Goal: Information Seeking & Learning: Learn about a topic

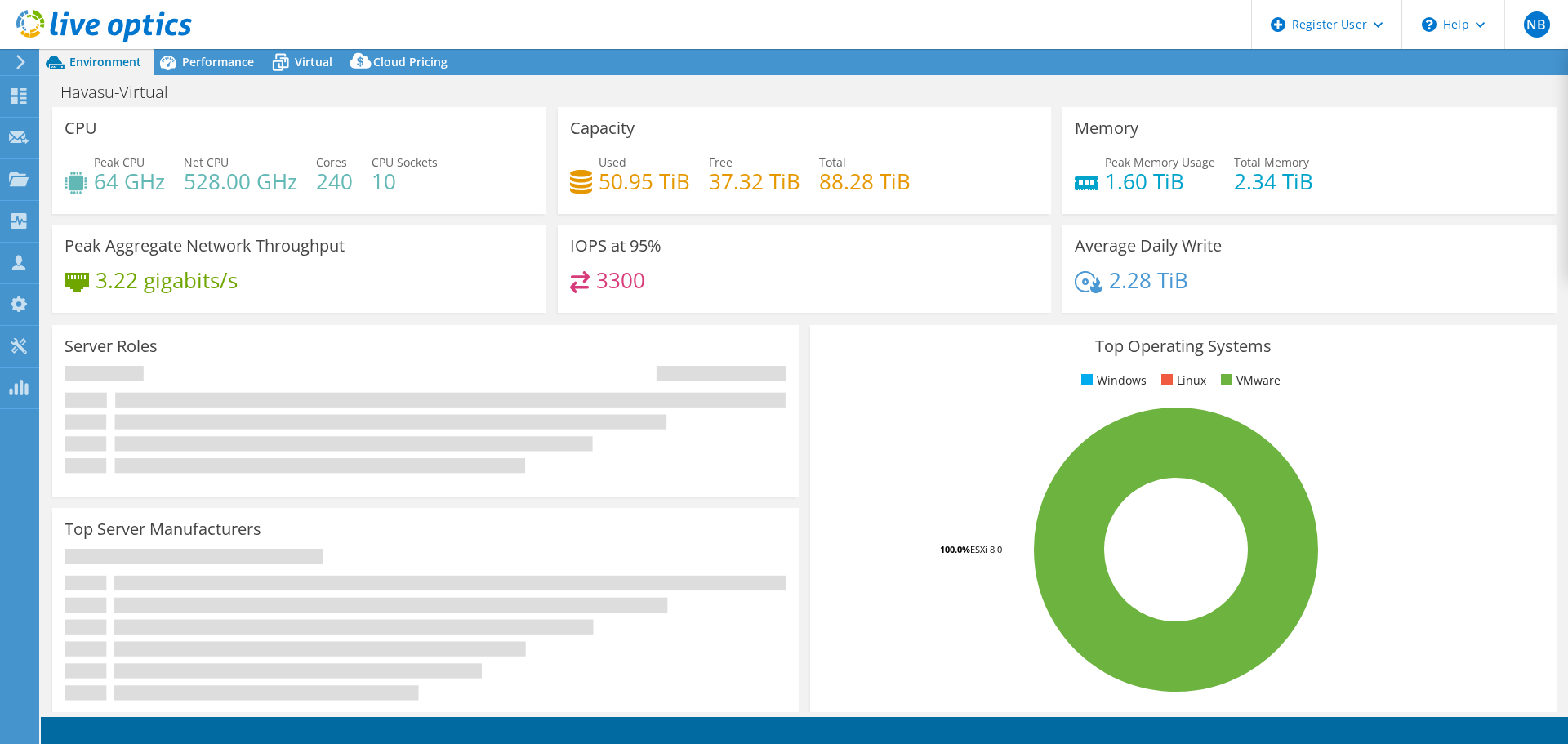
select select "USD"
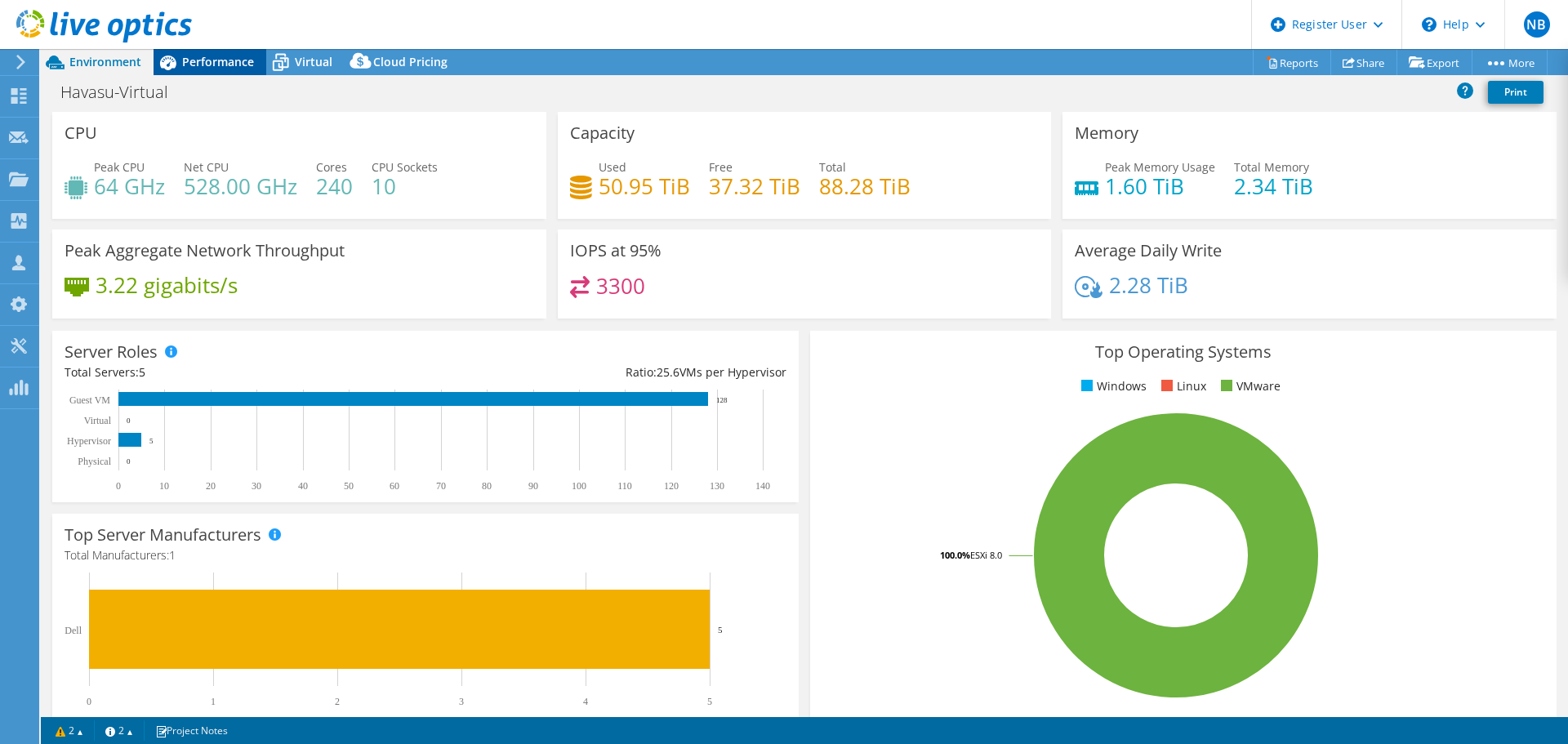
click at [221, 61] on span "Performance" at bounding box center [218, 62] width 72 height 16
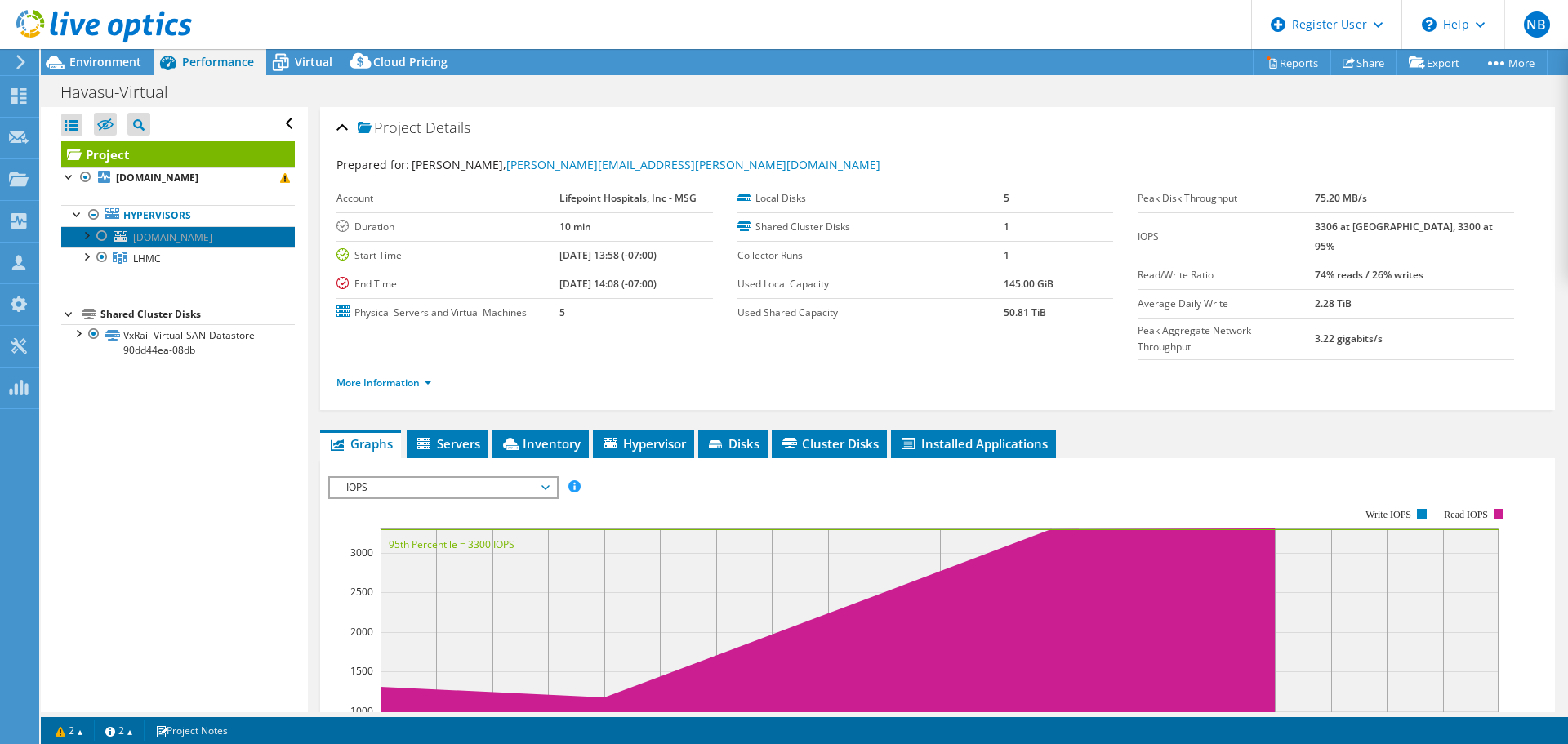
click at [213, 236] on span "lhmccpacsesx1.lpnt.corpad.net" at bounding box center [173, 237] width 79 height 14
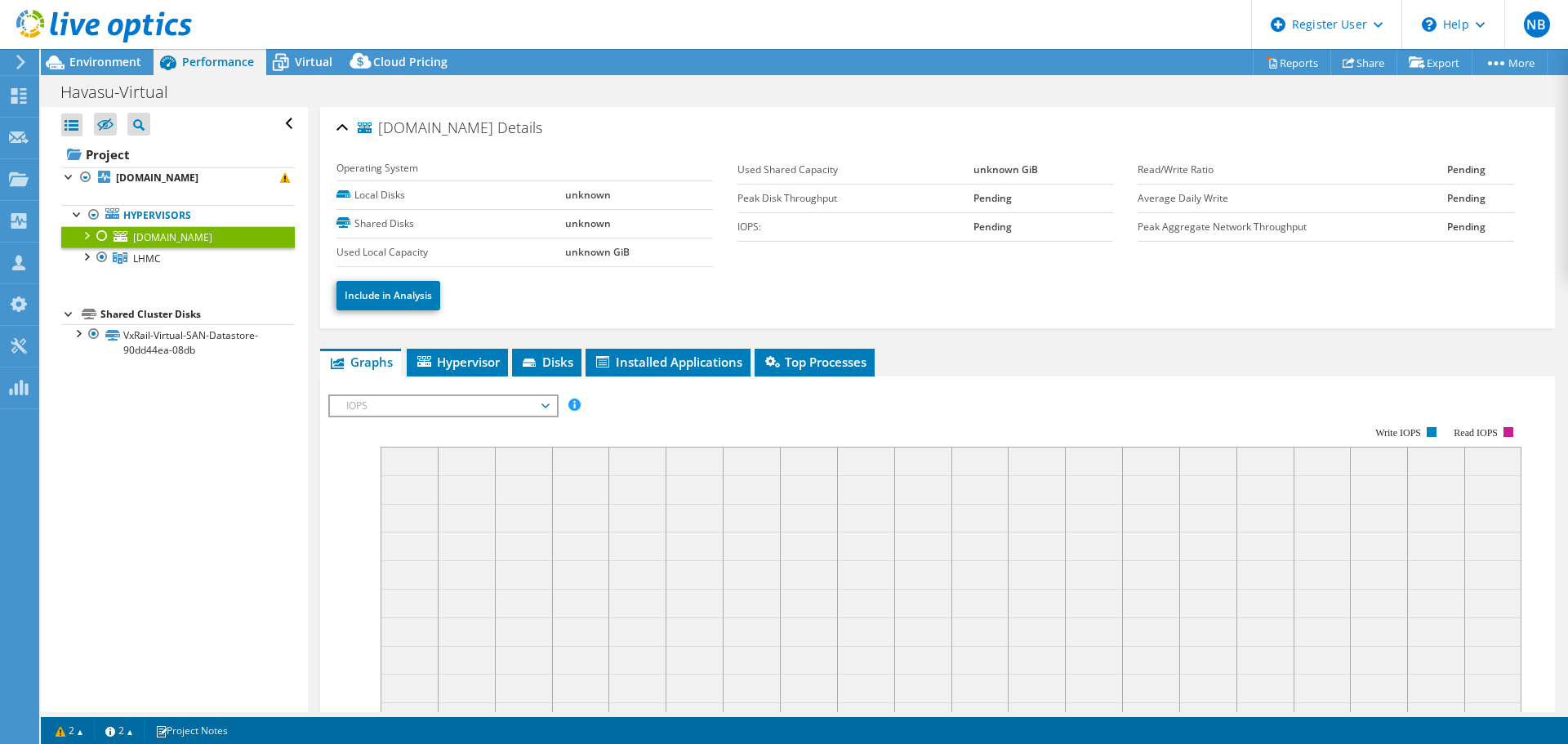
click at [84, 235] on div at bounding box center [86, 235] width 17 height 17
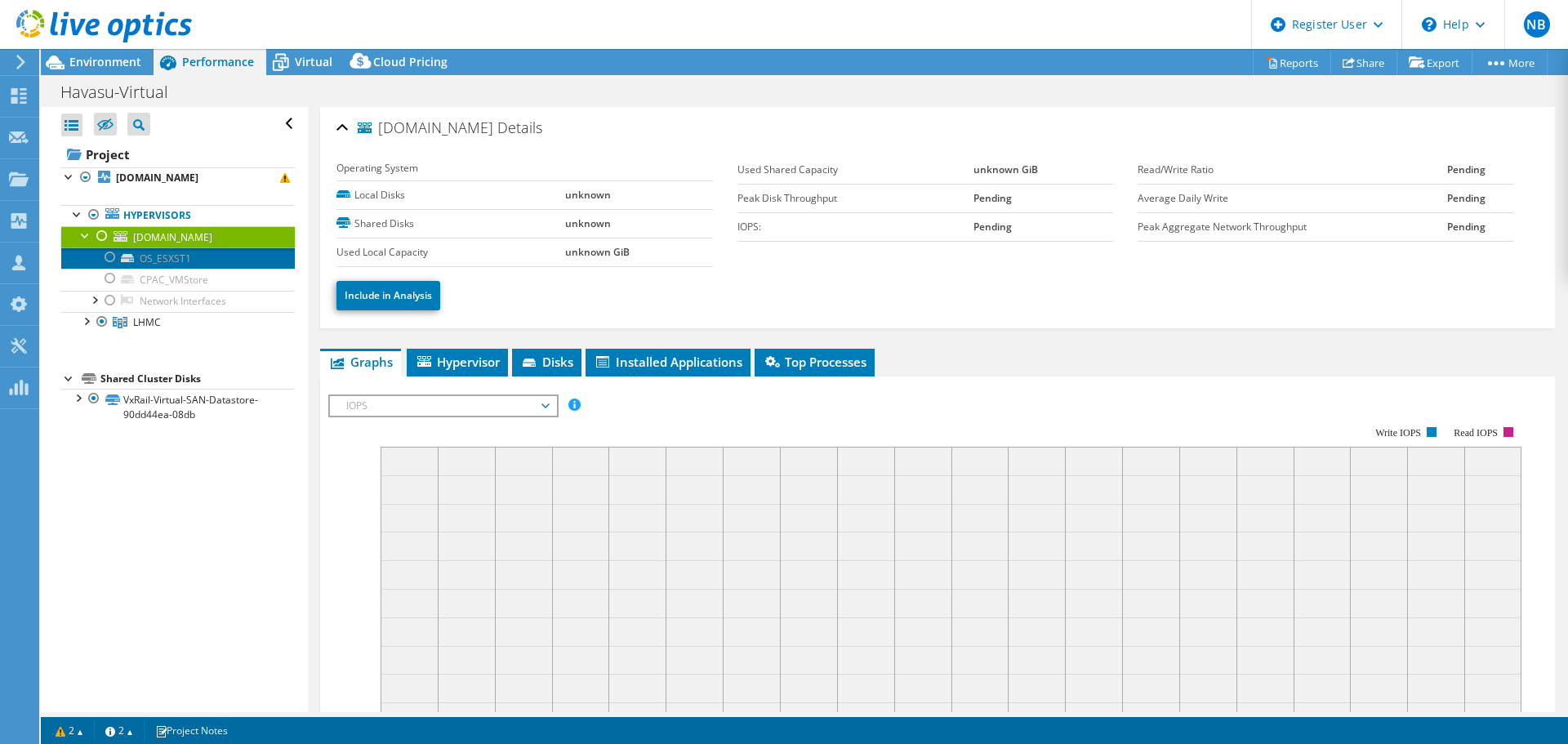
click at [181, 257] on link "OS_ESXST1" at bounding box center [179, 258] width 234 height 21
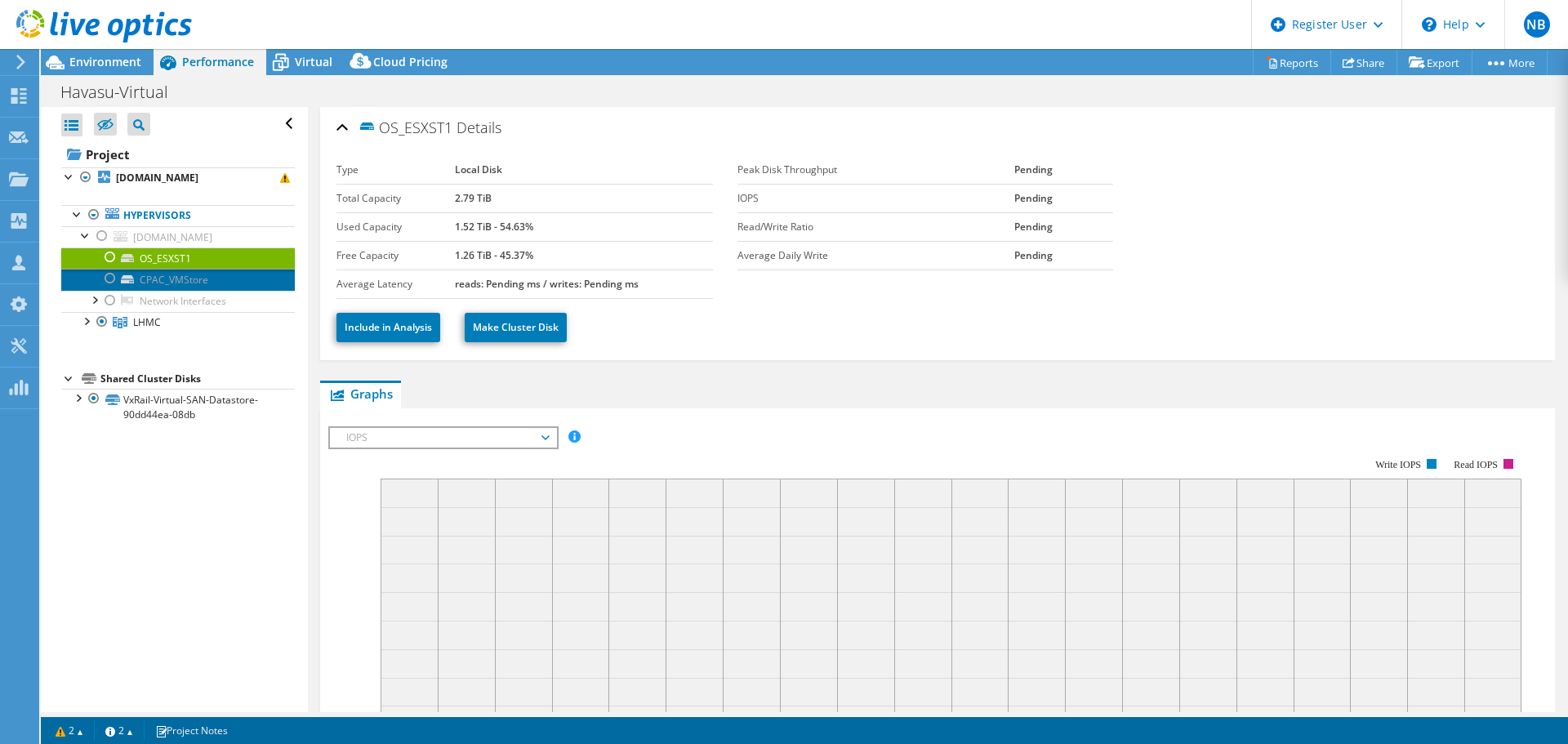
click at [192, 278] on link "CPAC_VMStore" at bounding box center [179, 279] width 234 height 21
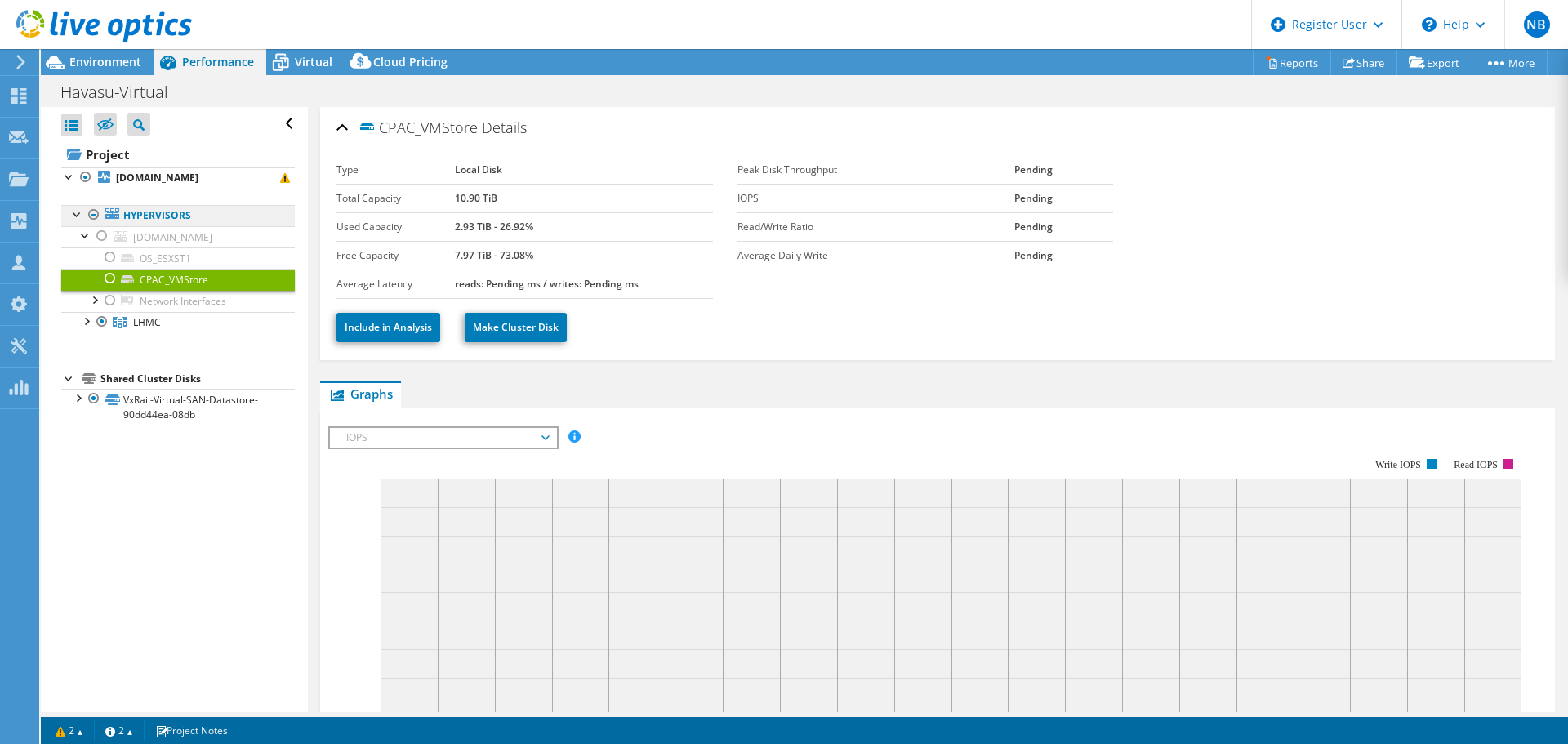
click at [178, 213] on link "Hypervisors" at bounding box center [179, 215] width 234 height 21
click at [83, 233] on div at bounding box center [86, 235] width 17 height 17
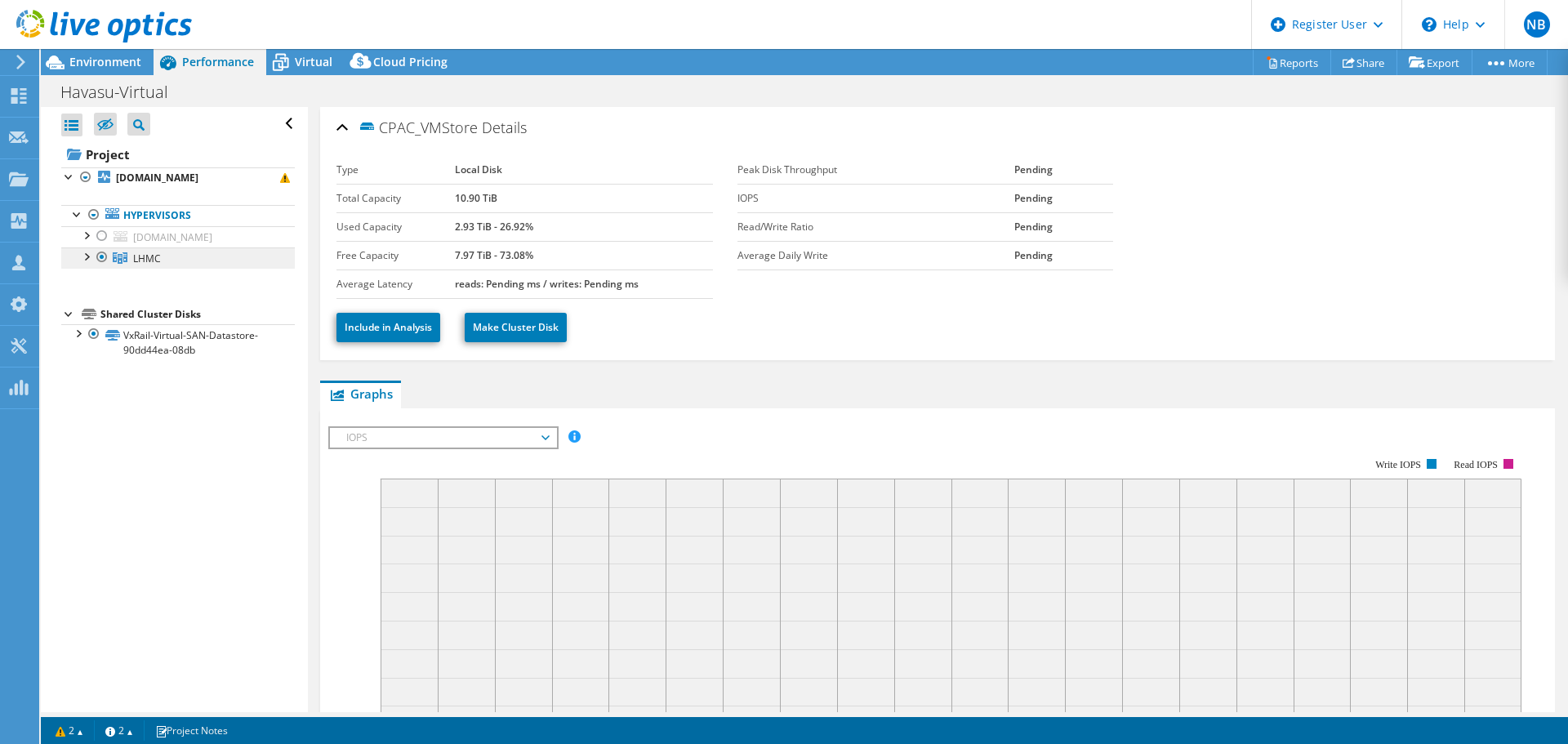
click at [147, 258] on span "LHMC" at bounding box center [147, 258] width 28 height 14
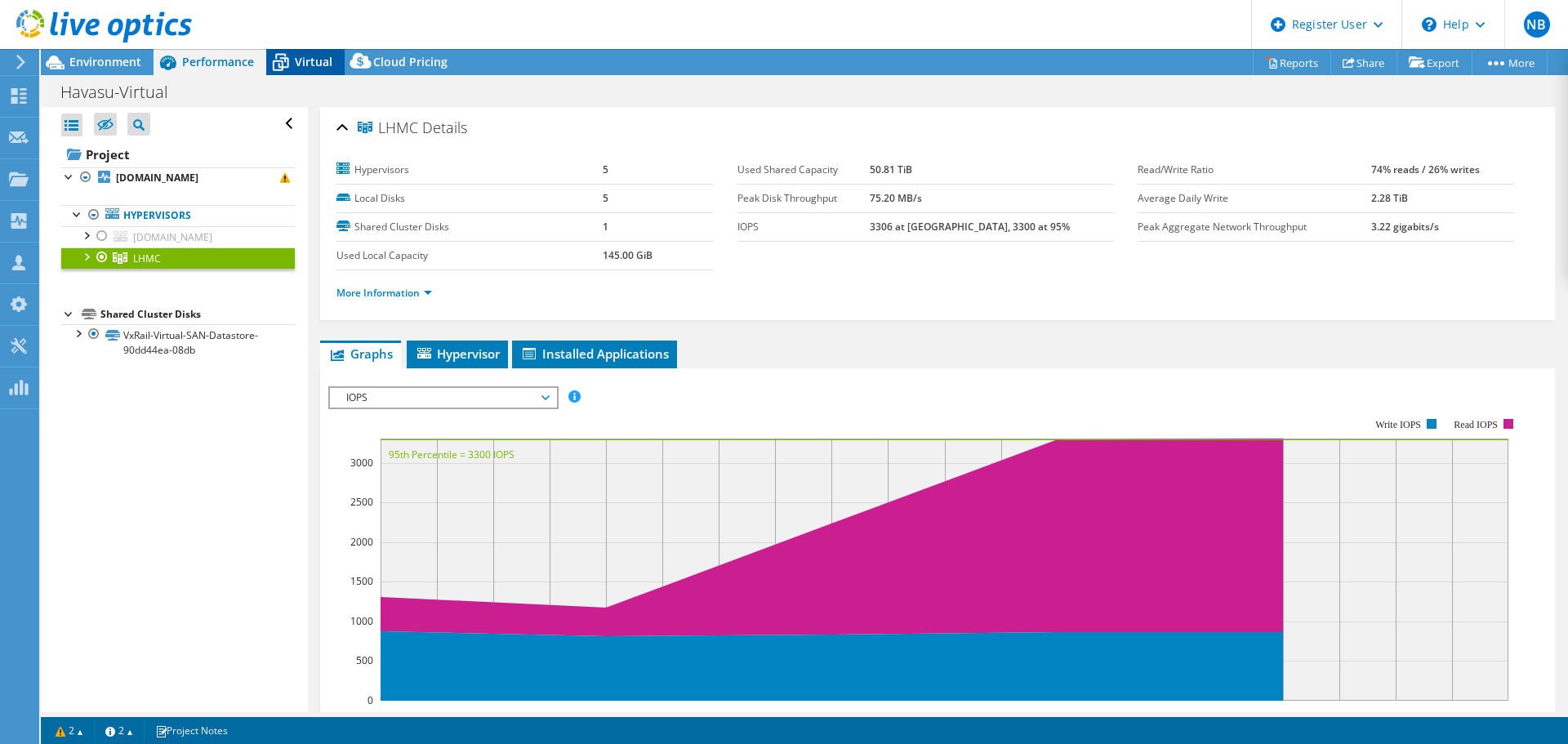
click at [298, 58] on span "Virtual" at bounding box center [313, 62] width 38 height 16
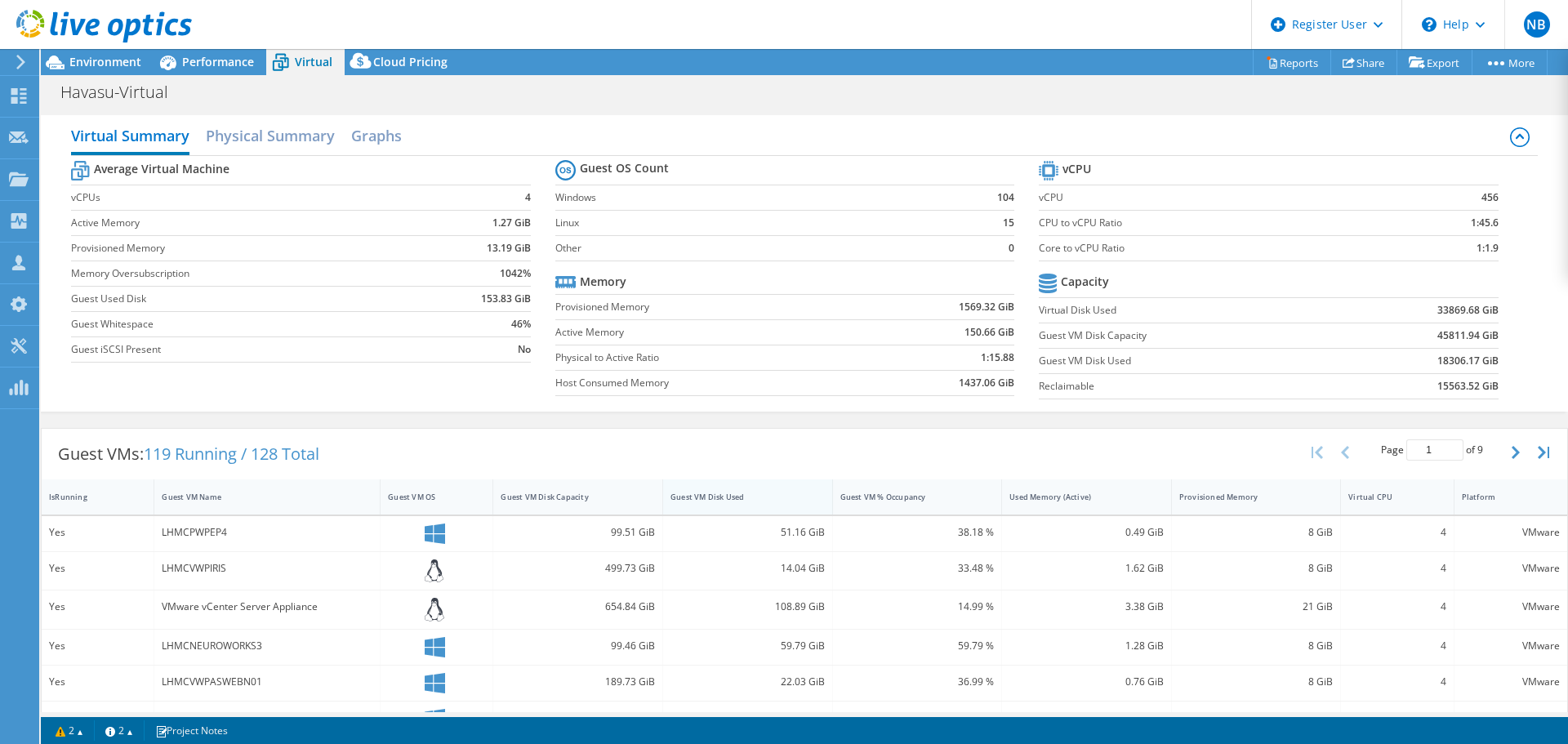
click at [721, 494] on div "Guest VM Disk Used" at bounding box center [738, 497] width 134 height 11
click at [705, 493] on div "Guest VM Disk Used" at bounding box center [738, 497] width 134 height 11
click at [286, 134] on h2 "Physical Summary" at bounding box center [271, 137] width 129 height 36
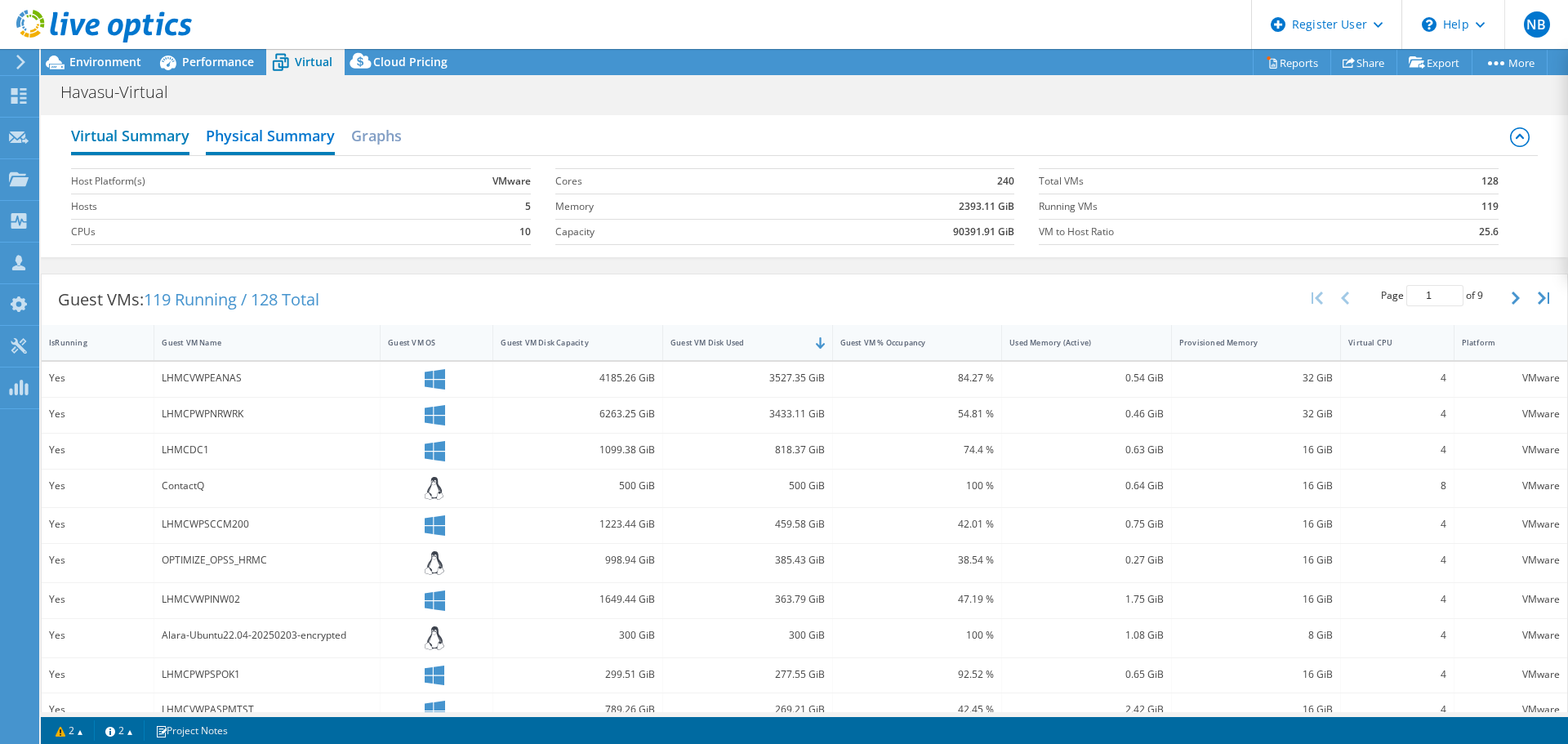
click at [127, 136] on h2 "Virtual Summary" at bounding box center [130, 137] width 119 height 36
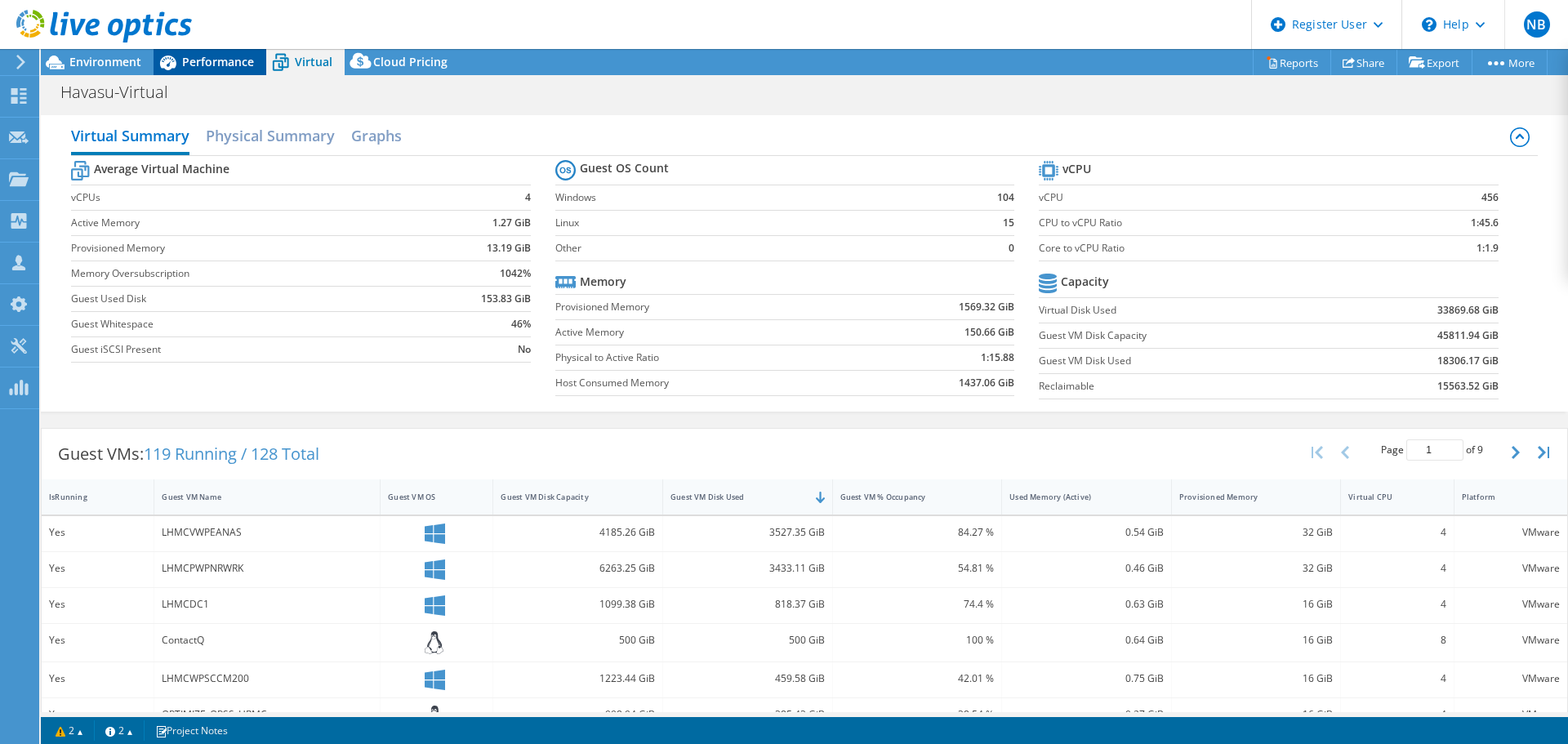
click at [202, 58] on span "Performance" at bounding box center [218, 62] width 72 height 16
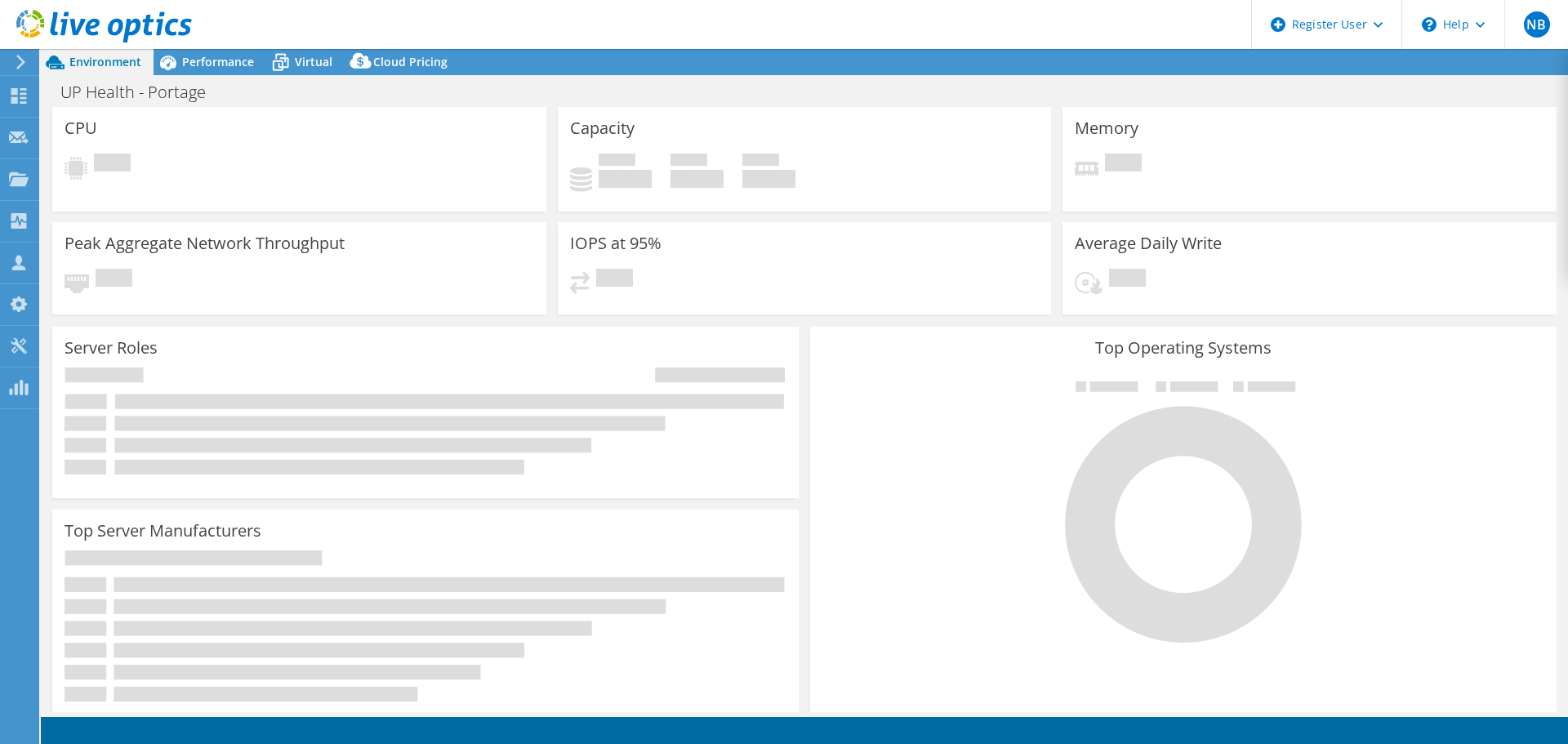
select select "USD"
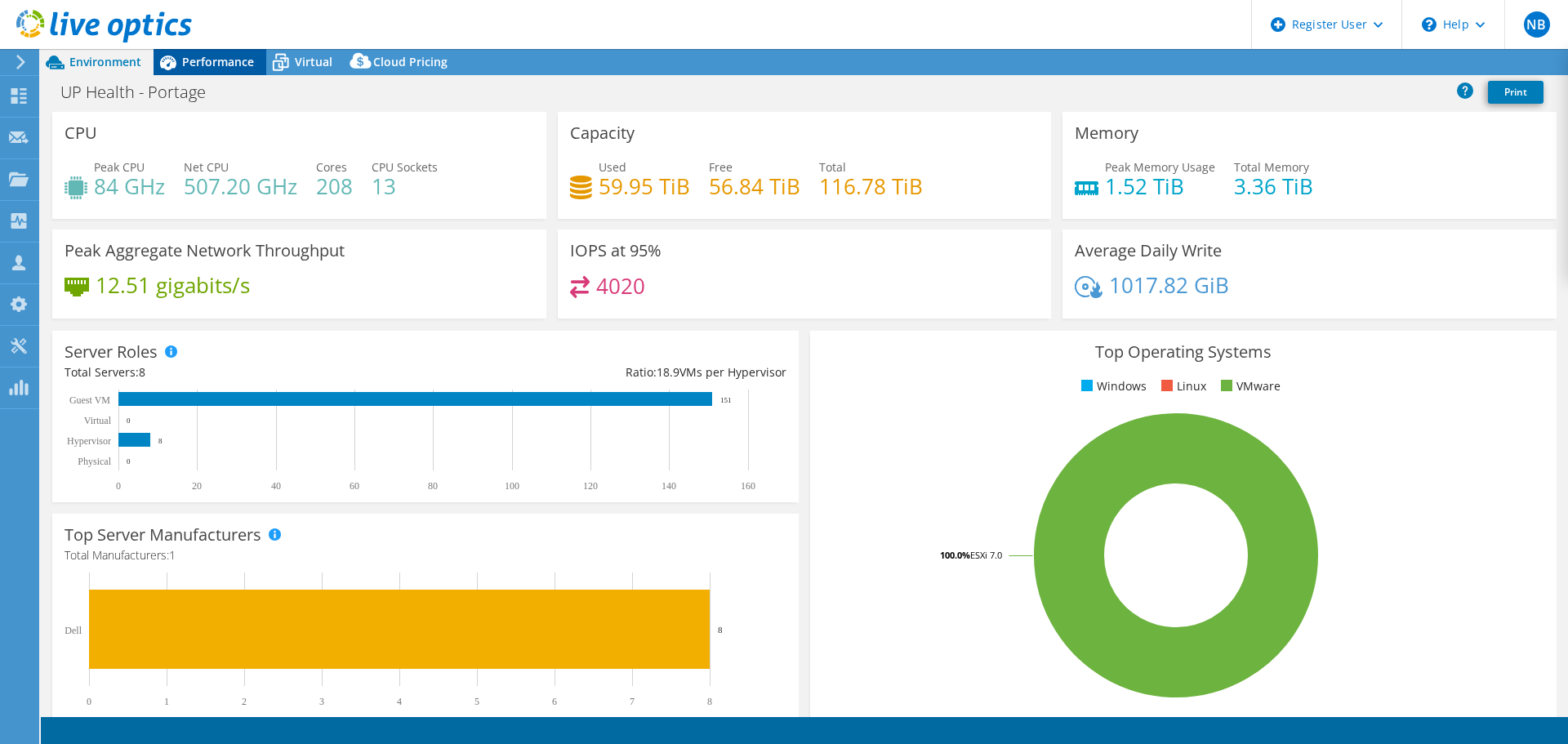
click at [238, 54] on span "Performance" at bounding box center [218, 62] width 72 height 16
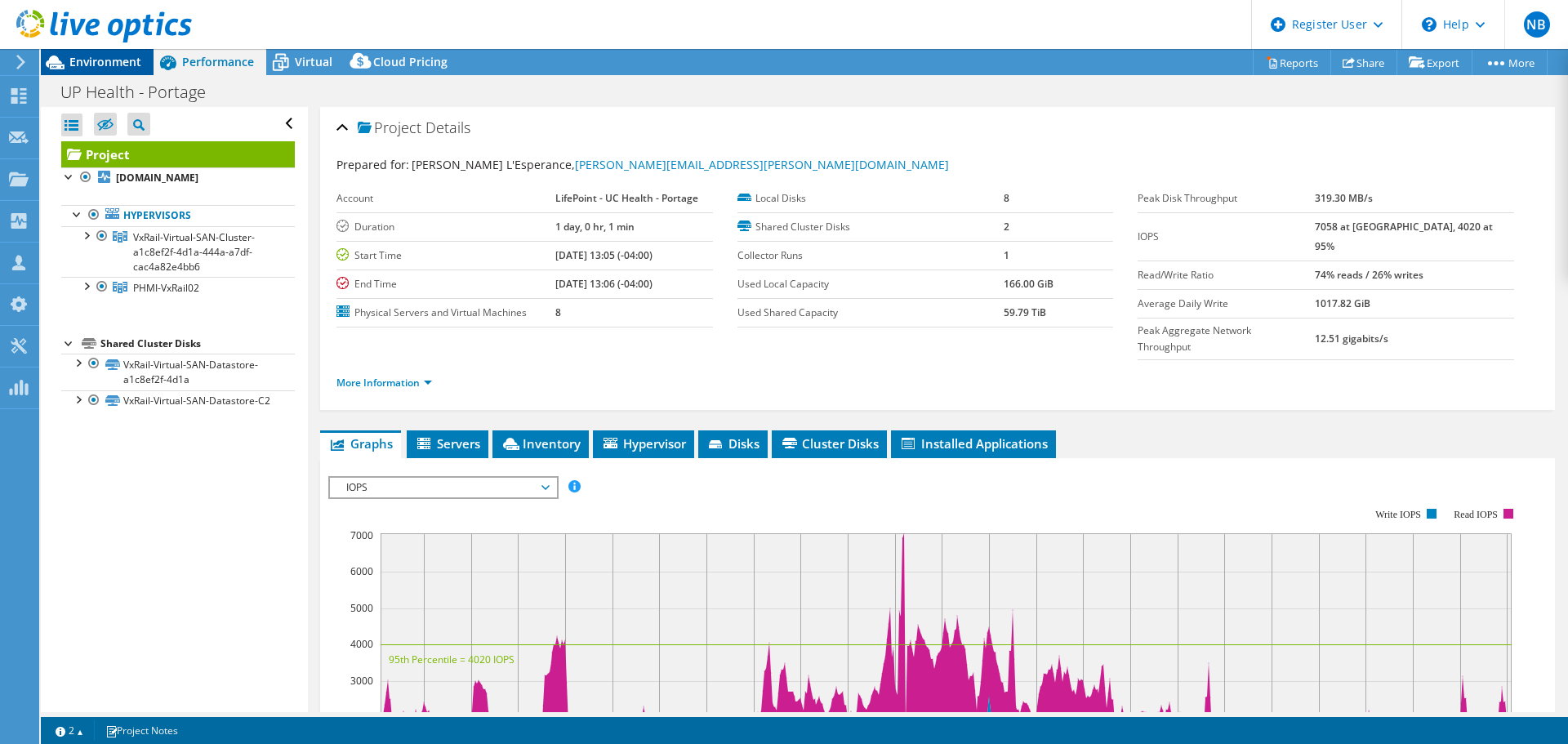
click at [105, 58] on span "Environment" at bounding box center [105, 62] width 72 height 16
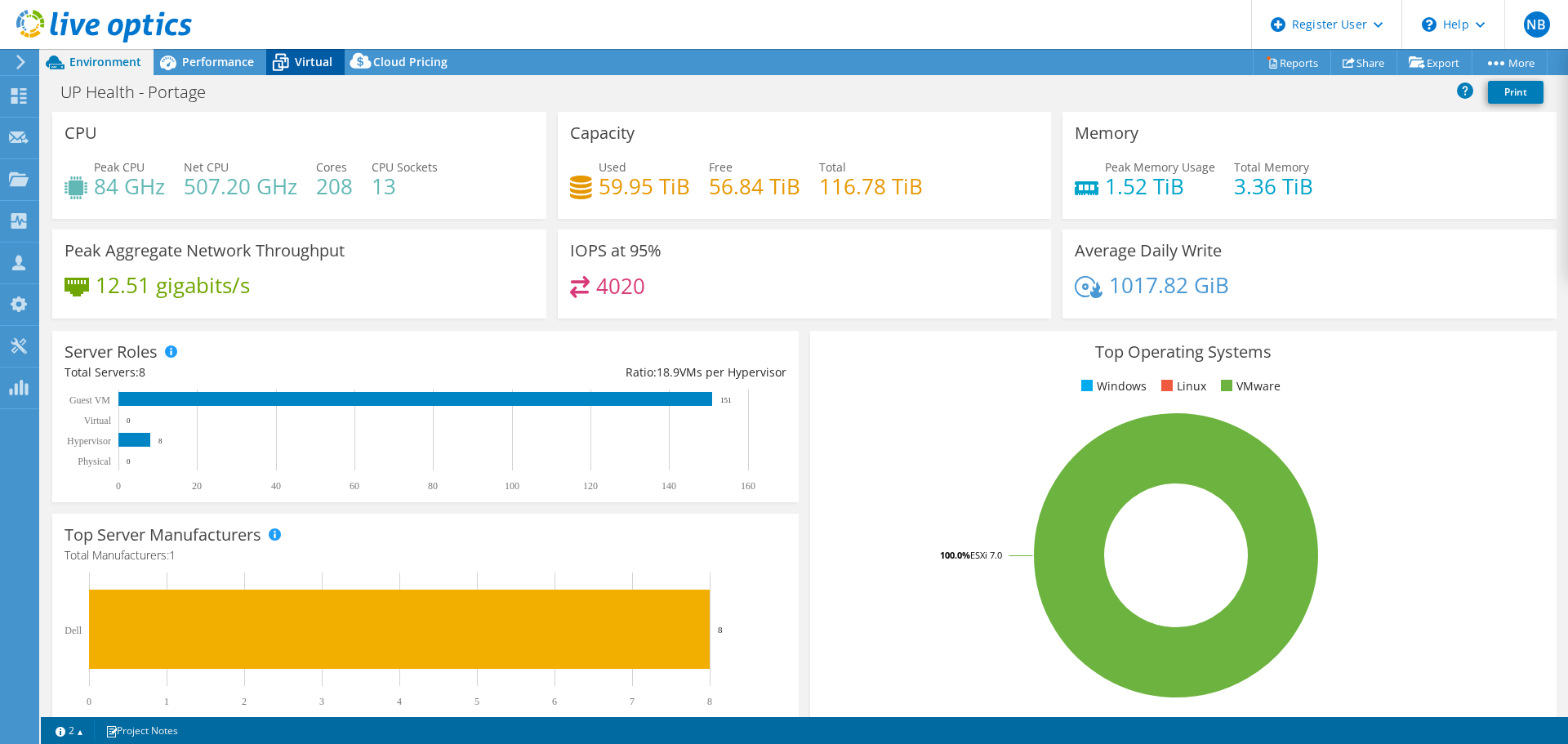
click at [300, 57] on span "Virtual" at bounding box center [313, 62] width 38 height 16
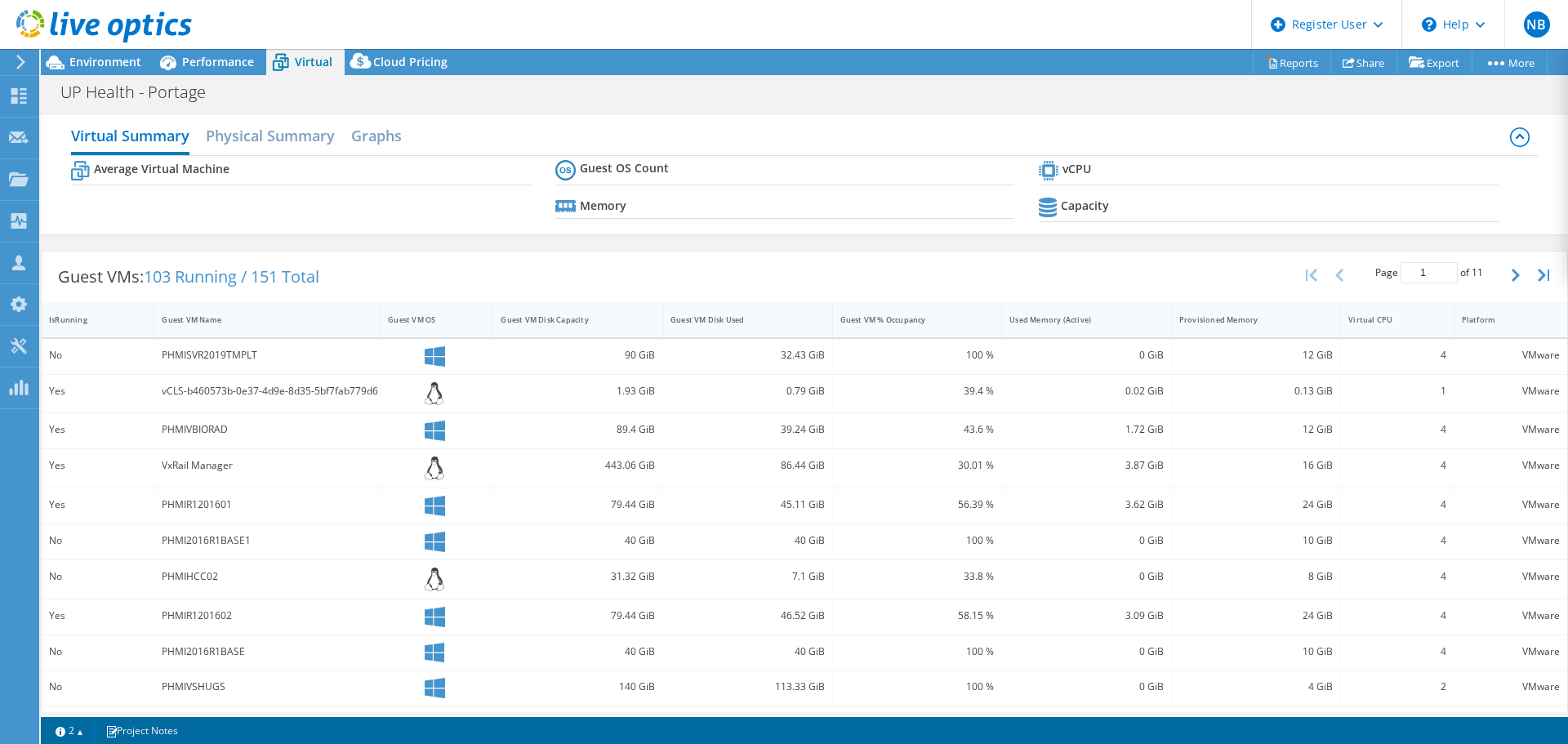
click at [719, 322] on div "Guest VM Disk Used" at bounding box center [738, 320] width 134 height 11
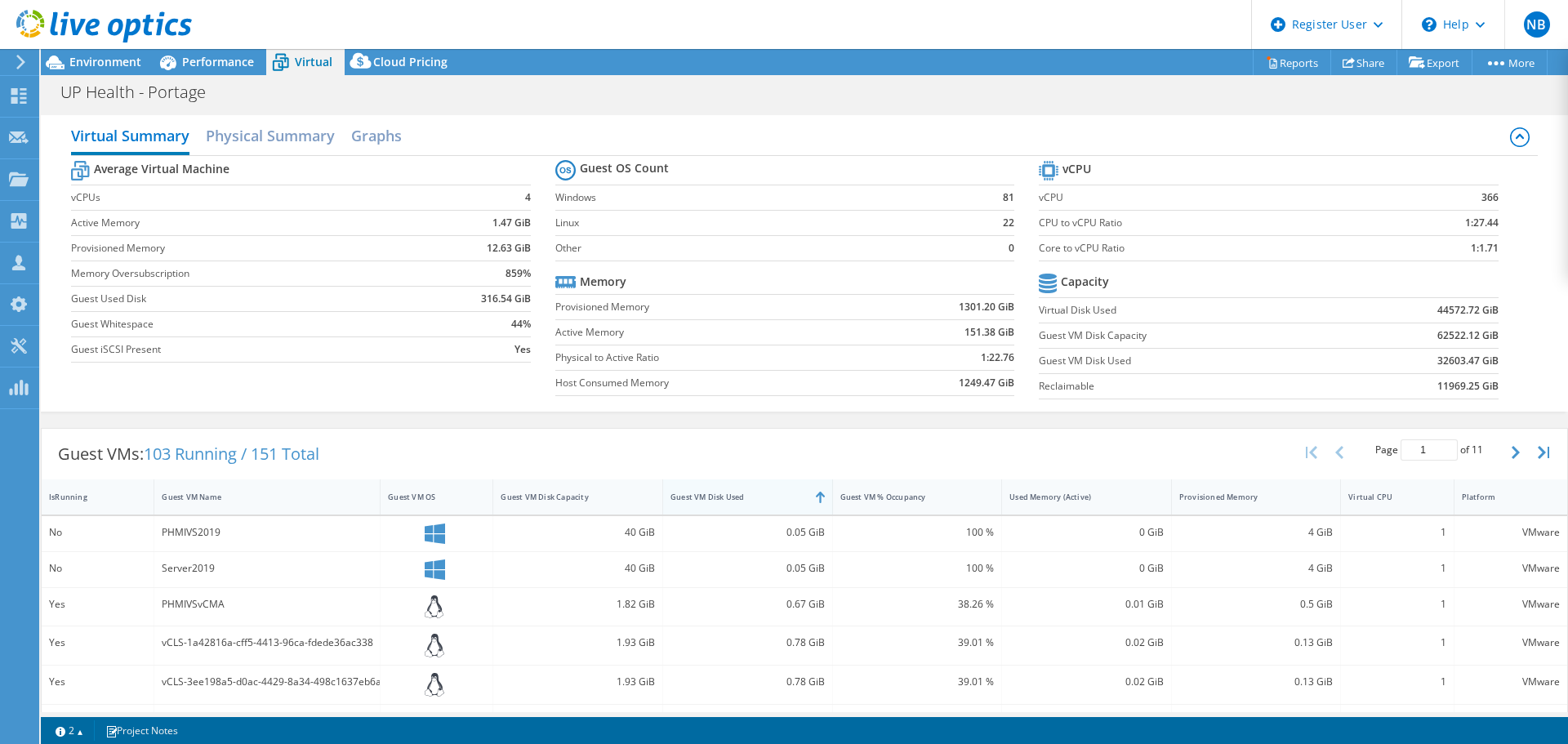
click at [730, 496] on div "Guest VM Disk Used" at bounding box center [738, 497] width 134 height 11
